Goal: Task Accomplishment & Management: Manage account settings

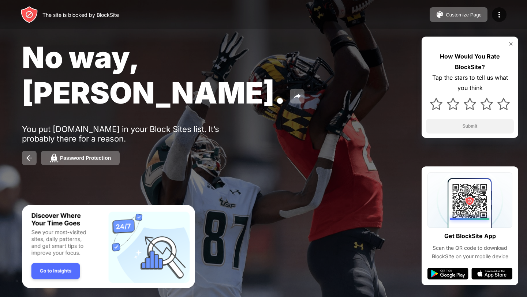
click at [377, 9] on div "The site is blocked by BlockSite Customize Page Edit Block List Redirect Custom…" at bounding box center [263, 14] width 527 height 29
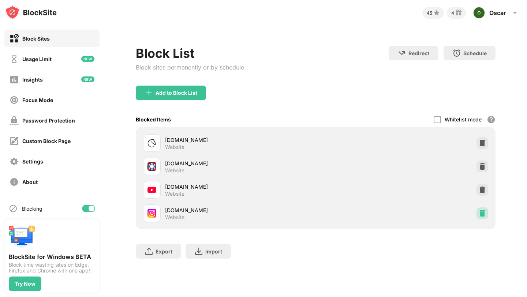
click at [479, 213] on img at bounding box center [482, 213] width 7 height 7
